Goal: Task Accomplishment & Management: Use online tool/utility

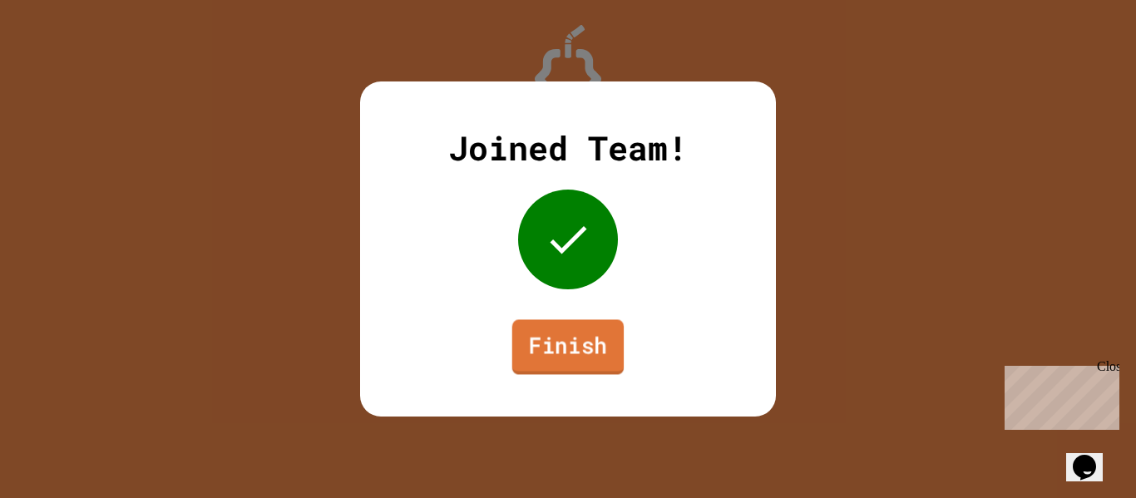
click at [552, 351] on link "Finish" at bounding box center [567, 346] width 111 height 55
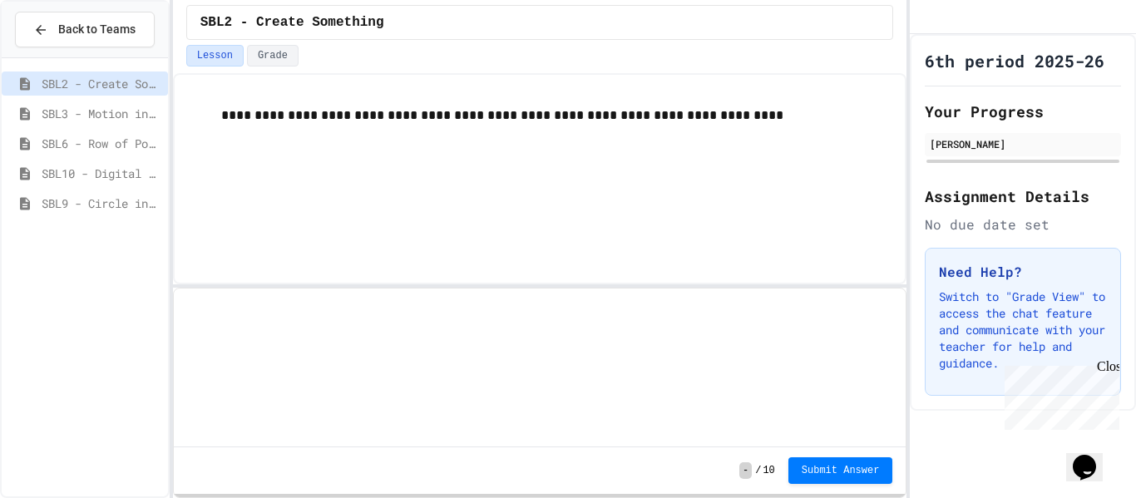
click at [123, 217] on div "SBL9 - Circle in Square Code" at bounding box center [85, 206] width 166 height 30
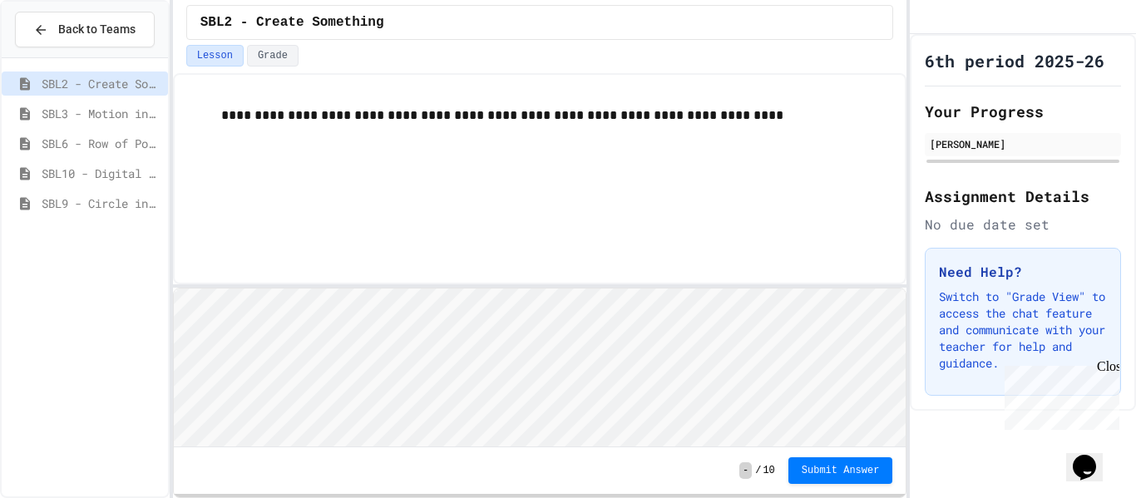
click at [118, 212] on div "SBL9 - Circle in Square Code" at bounding box center [85, 203] width 166 height 24
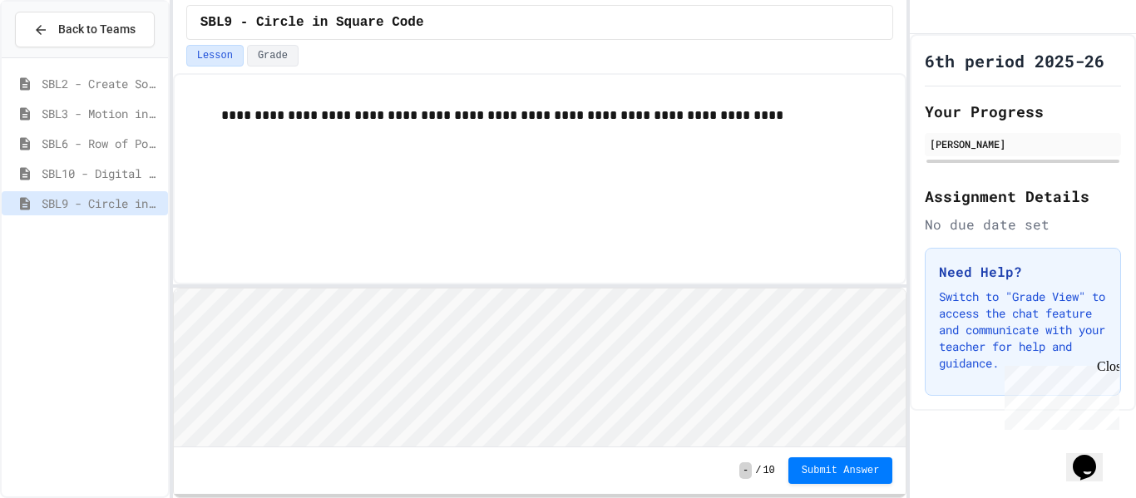
scroll to position [2, 0]
click at [812, 477] on button "Submit Answer" at bounding box center [840, 469] width 105 height 27
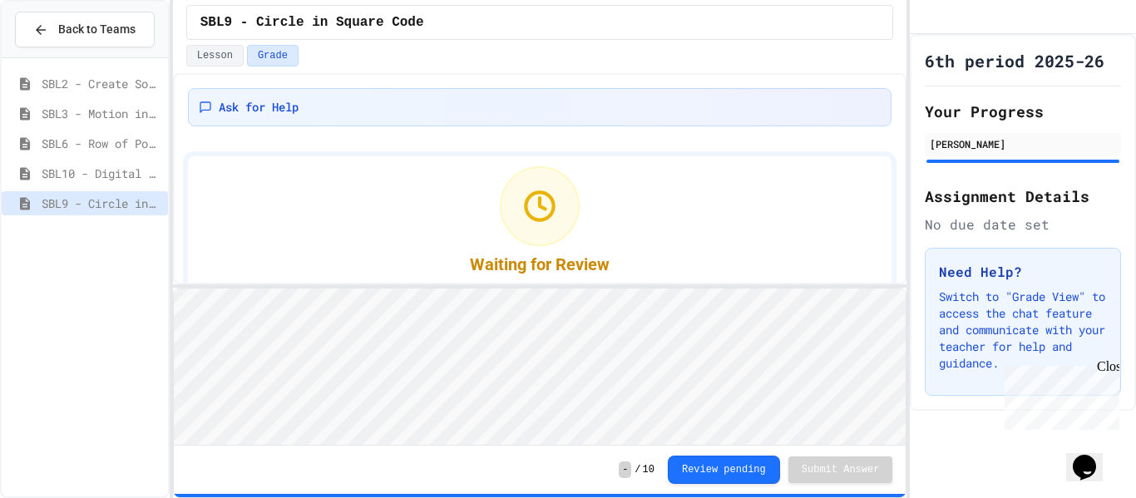
scroll to position [53, 0]
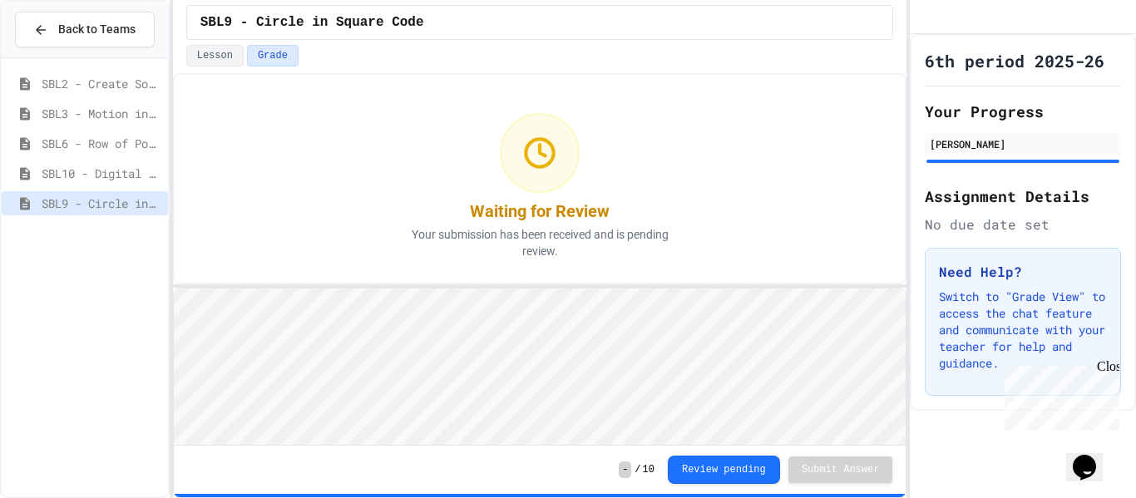
click at [112, 176] on span "SBL10 - Digital Story" at bounding box center [102, 173] width 120 height 17
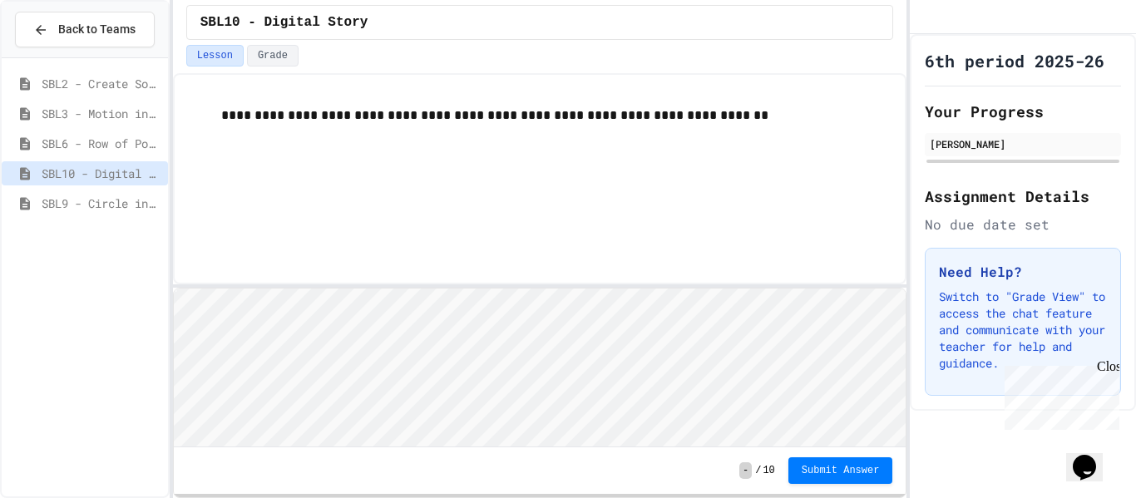
click at [99, 192] on div "SBL9 - Circle in Square Code" at bounding box center [85, 203] width 166 height 24
